Goal: Obtain resource: Obtain resource

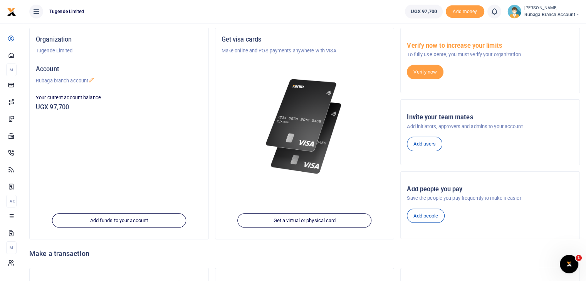
scroll to position [43, 0]
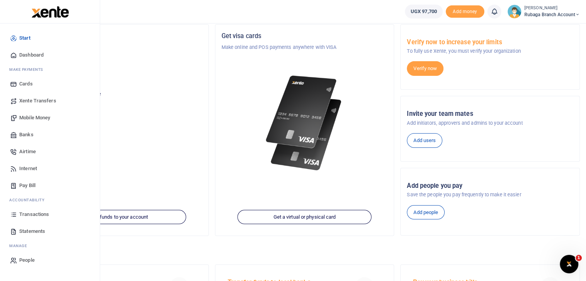
click at [36, 232] on span "Statements" at bounding box center [32, 232] width 26 height 8
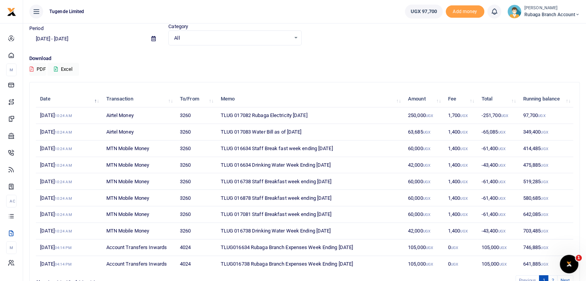
scroll to position [28, 0]
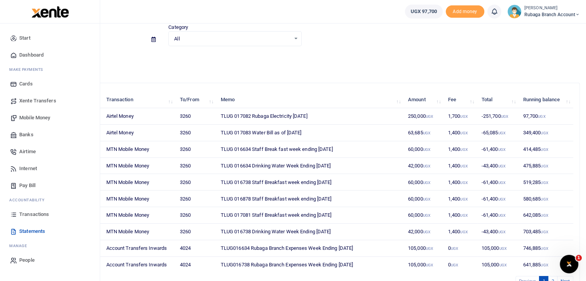
click at [43, 213] on span "Transactions" at bounding box center [34, 215] width 30 height 8
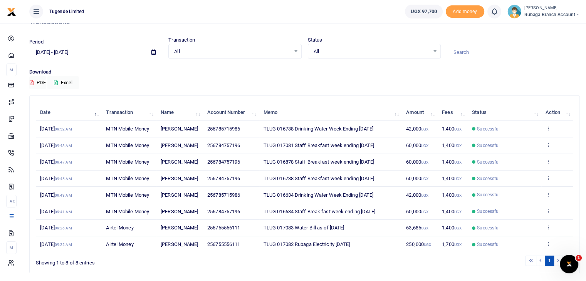
scroll to position [15, 0]
click at [551, 211] on td "View details Send again" at bounding box center [557, 211] width 32 height 17
click at [547, 210] on icon at bounding box center [547, 210] width 5 height 5
click at [521, 224] on link "View details" at bounding box center [520, 223] width 61 height 11
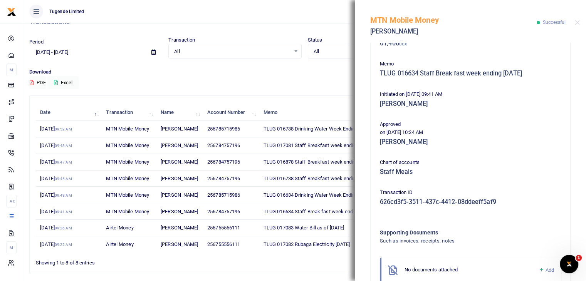
scroll to position [159, 0]
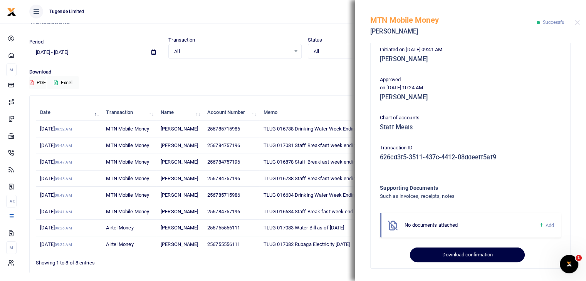
click at [447, 255] on button "Download confirmation" at bounding box center [467, 255] width 114 height 15
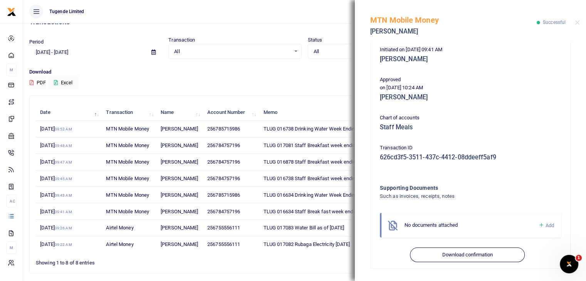
click at [295, 106] on th "Memo" at bounding box center [330, 112] width 143 height 17
click at [578, 23] on button "Close" at bounding box center [577, 22] width 5 height 5
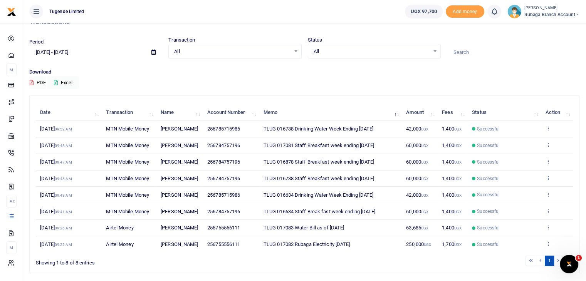
click at [547, 175] on icon at bounding box center [547, 177] width 5 height 5
click at [520, 191] on link "View details" at bounding box center [520, 190] width 61 height 11
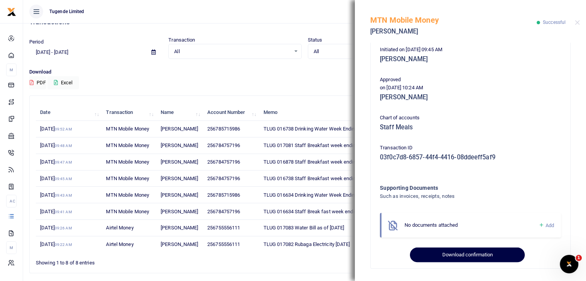
click at [447, 255] on button "Download confirmation" at bounding box center [467, 255] width 114 height 15
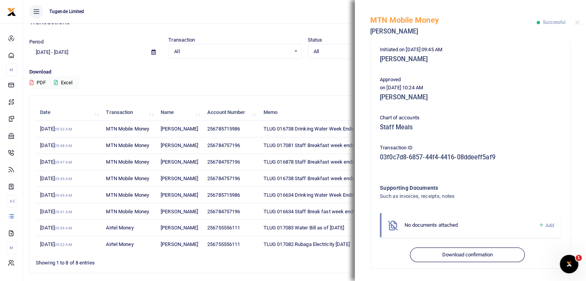
click at [579, 27] on div "MTN Mobile Money Doreen Kirabo Successful" at bounding box center [470, 21] width 231 height 43
click at [576, 22] on button "Close" at bounding box center [577, 22] width 5 height 5
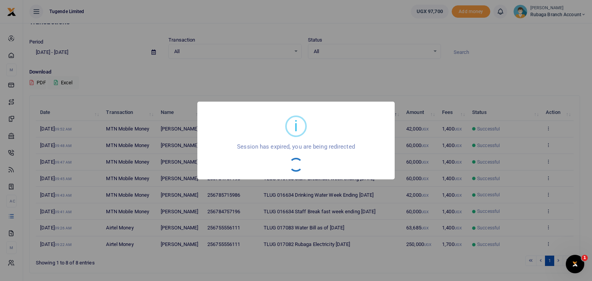
click at [470, 83] on div "i × Session has expired, you are being redirected OK No Cancel" at bounding box center [296, 140] width 592 height 281
